Goal: Task Accomplishment & Management: Manage account settings

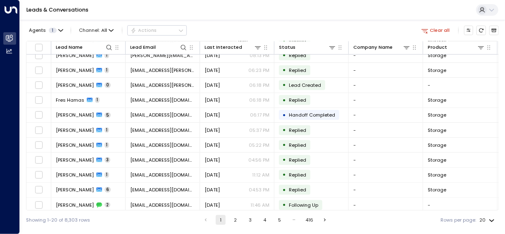
scroll to position [142, 0]
click at [234, 98] on button "2" at bounding box center [236, 220] width 10 height 10
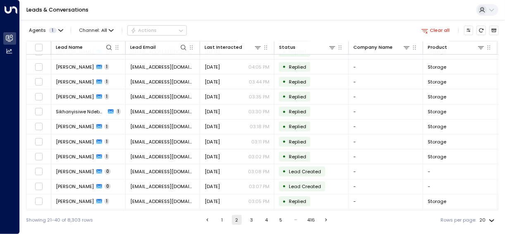
scroll to position [142, 0]
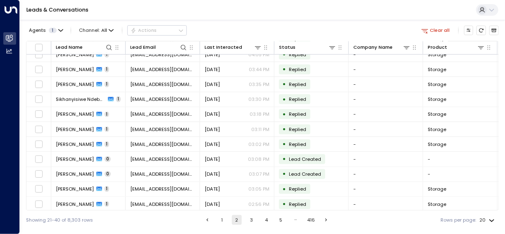
click at [251, 98] on button "3" at bounding box center [252, 220] width 10 height 10
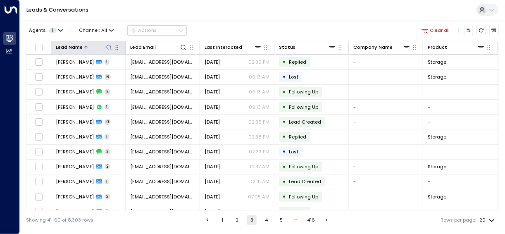
click at [108, 46] on icon at bounding box center [109, 47] width 7 height 7
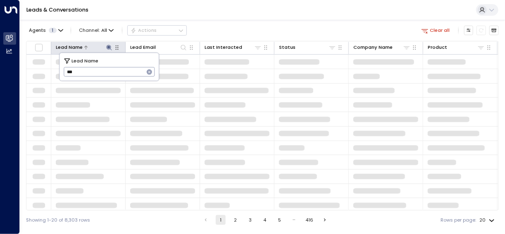
type input "****"
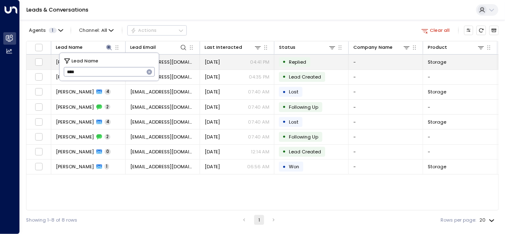
click at [54, 60] on td "[PERSON_NAME] 1" at bounding box center [88, 62] width 74 height 14
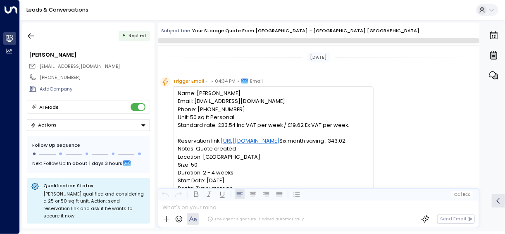
scroll to position [294, 0]
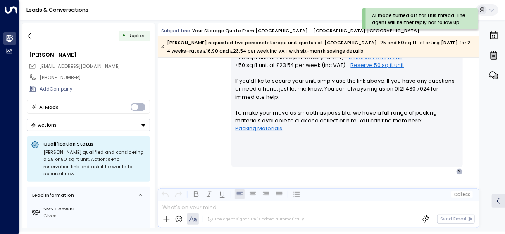
click at [142, 98] on icon "Button group with a nested menu" at bounding box center [143, 125] width 6 height 6
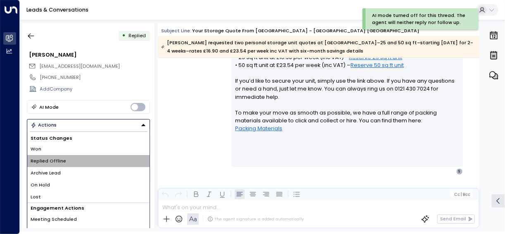
click at [100, 98] on li "Replied Offline" at bounding box center [88, 161] width 122 height 12
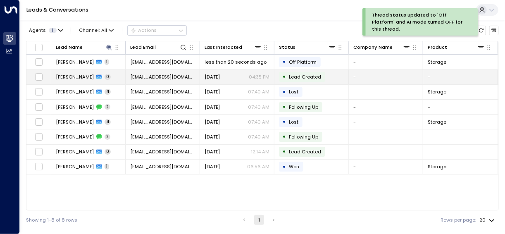
click at [120, 76] on td "[PERSON_NAME] 0" at bounding box center [88, 77] width 74 height 14
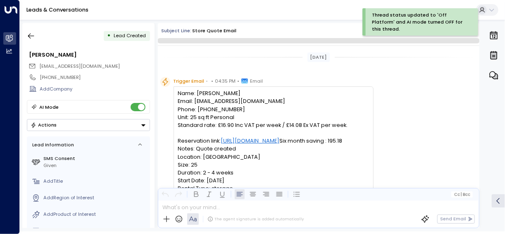
scroll to position [112, 0]
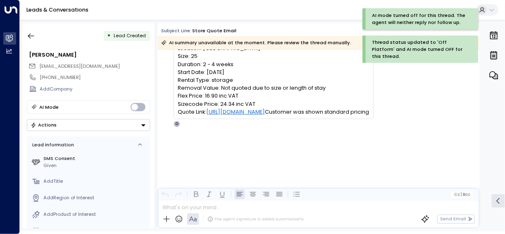
click at [142, 98] on icon "Button group with a nested menu" at bounding box center [143, 125] width 6 height 6
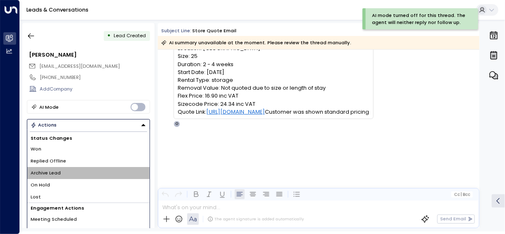
click at [96, 98] on li "Archive Lead" at bounding box center [88, 173] width 122 height 12
